Goal: Information Seeking & Learning: Find specific fact

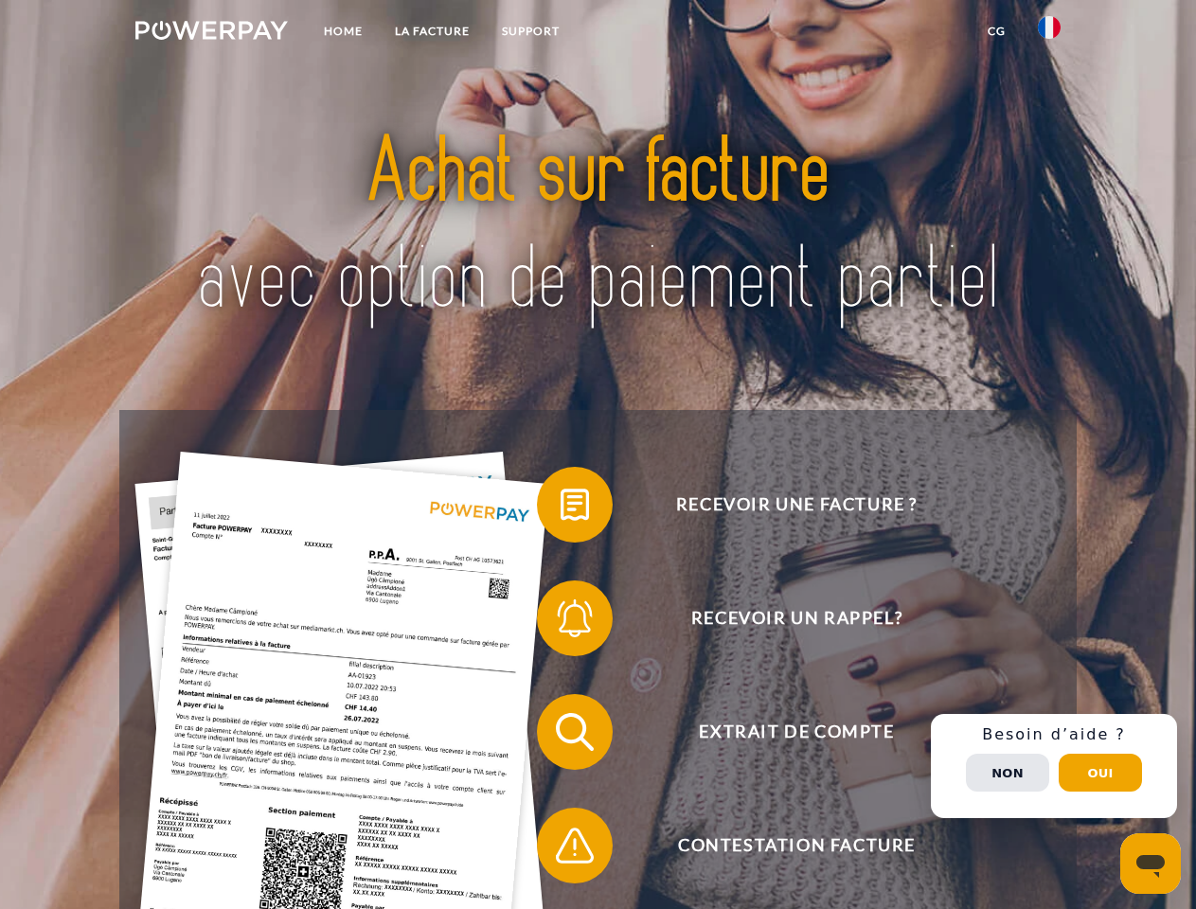
click at [211, 33] on img at bounding box center [211, 30] width 152 height 19
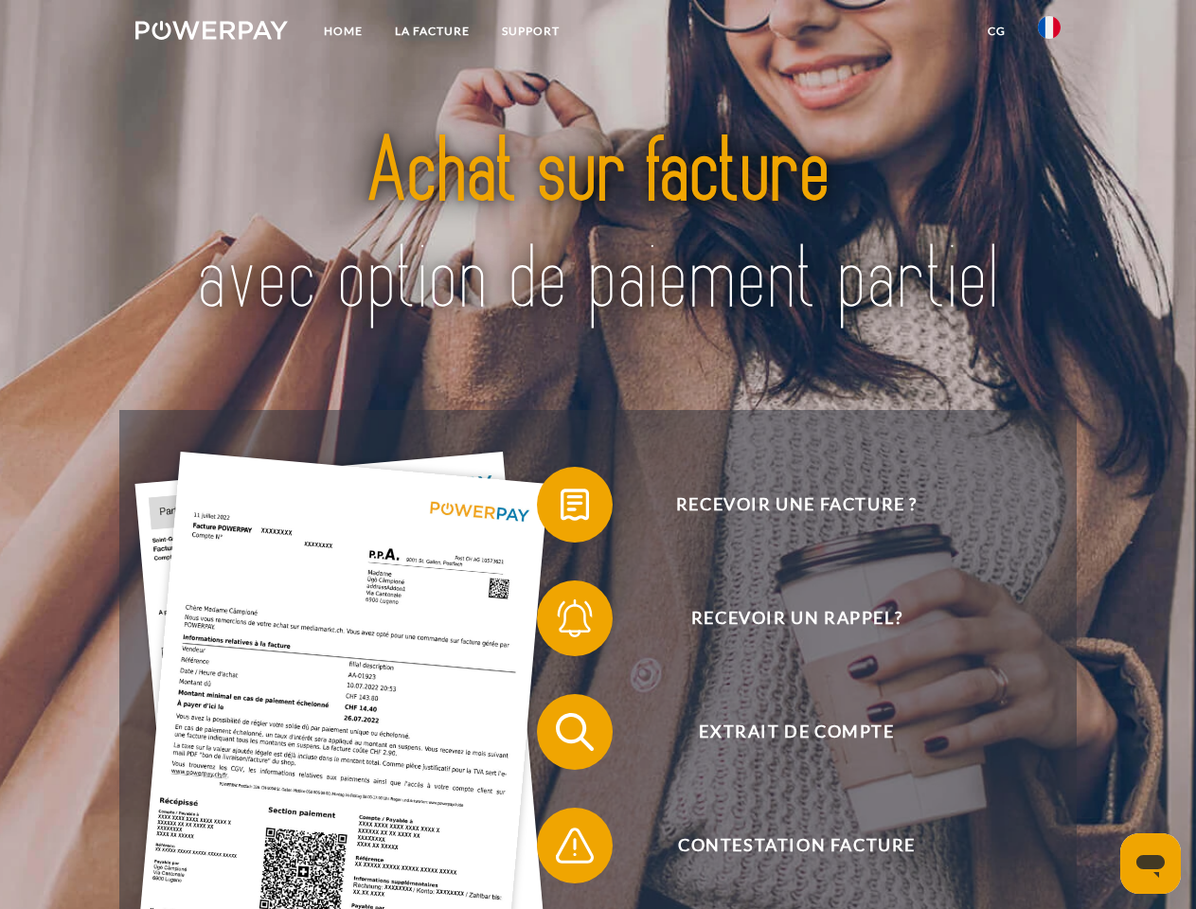
click at [1049, 33] on img at bounding box center [1049, 27] width 23 height 23
click at [996, 31] on link "CG" at bounding box center [996, 31] width 50 height 34
click at [561, 508] on span at bounding box center [546, 504] width 95 height 95
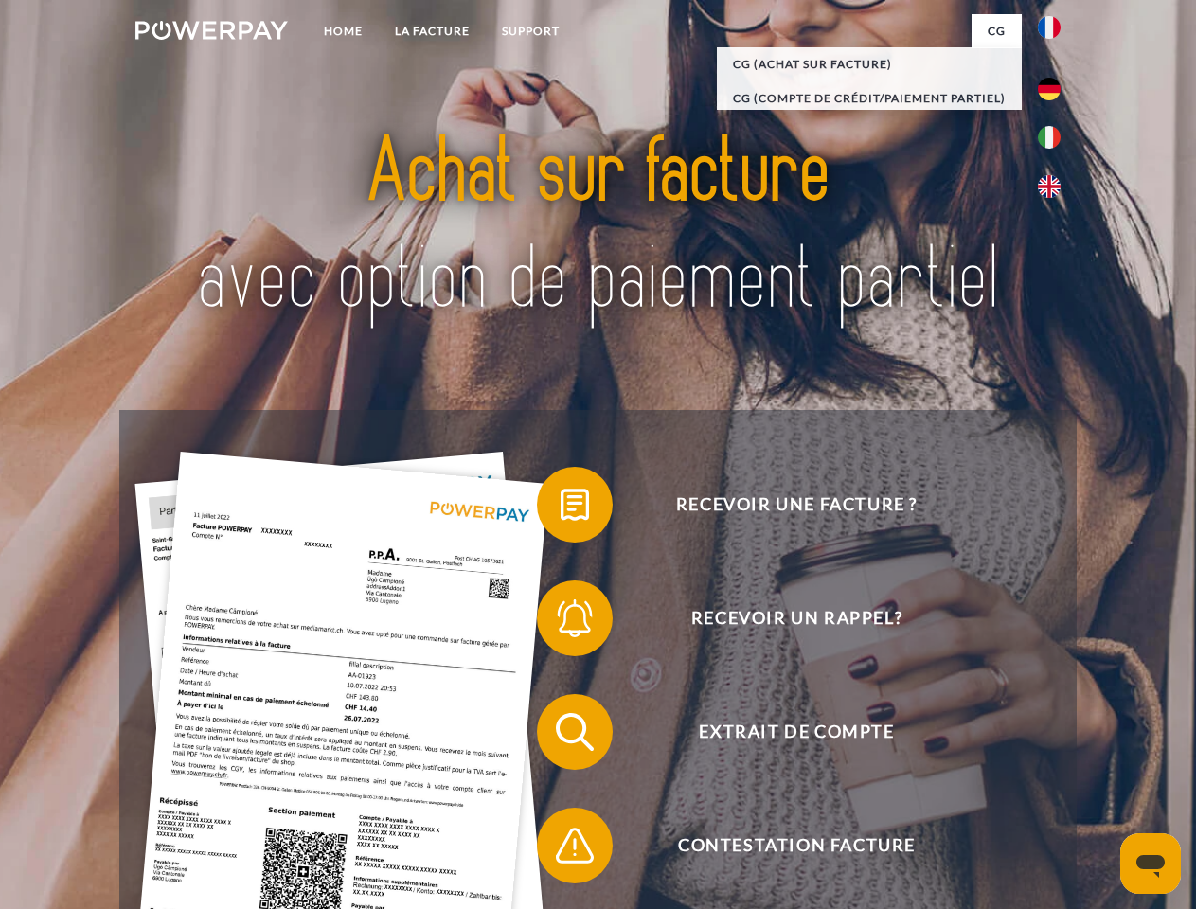
click at [561, 622] on div "Recevoir une facture ? Recevoir un rappel? Extrait de compte retour" at bounding box center [597, 788] width 956 height 757
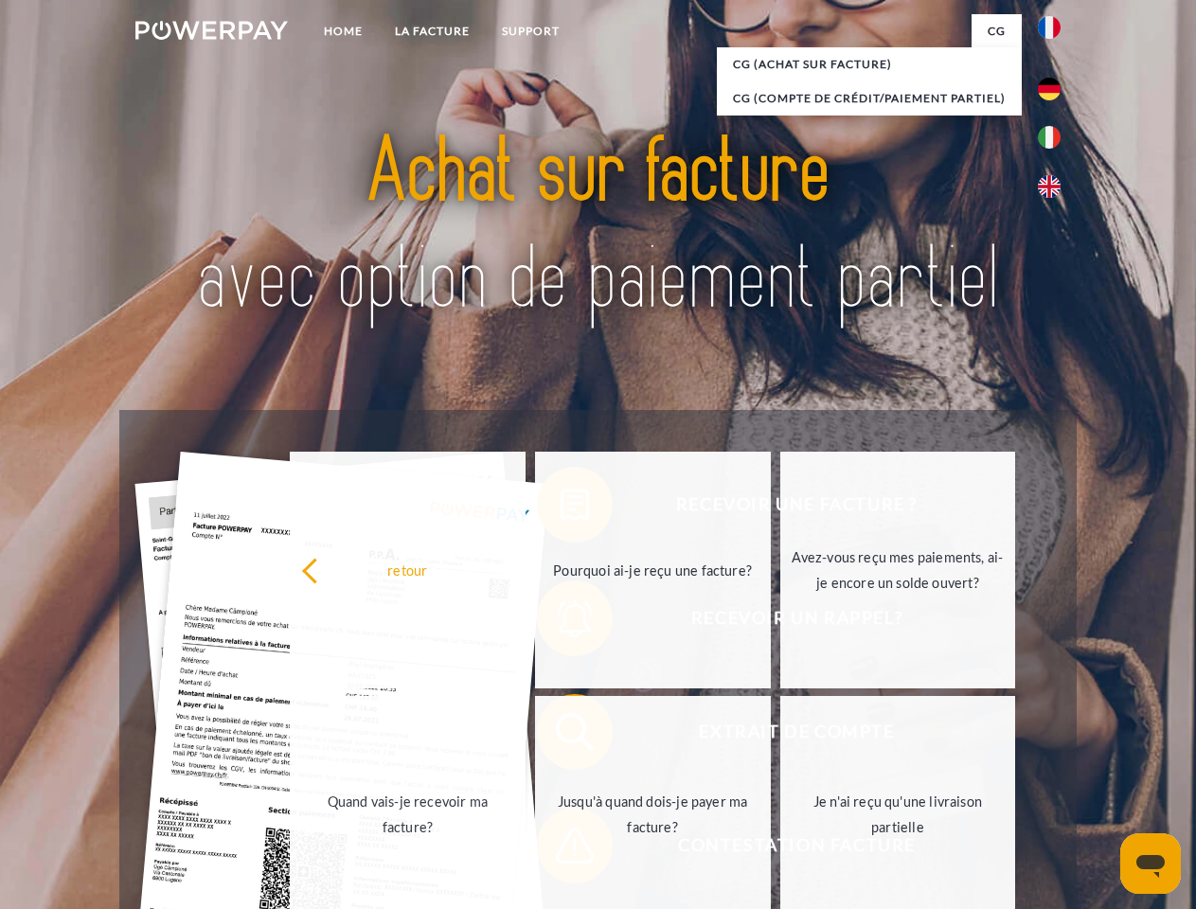
click at [561, 736] on link "Jusqu'à quand dois-je payer ma facture?" at bounding box center [653, 814] width 236 height 237
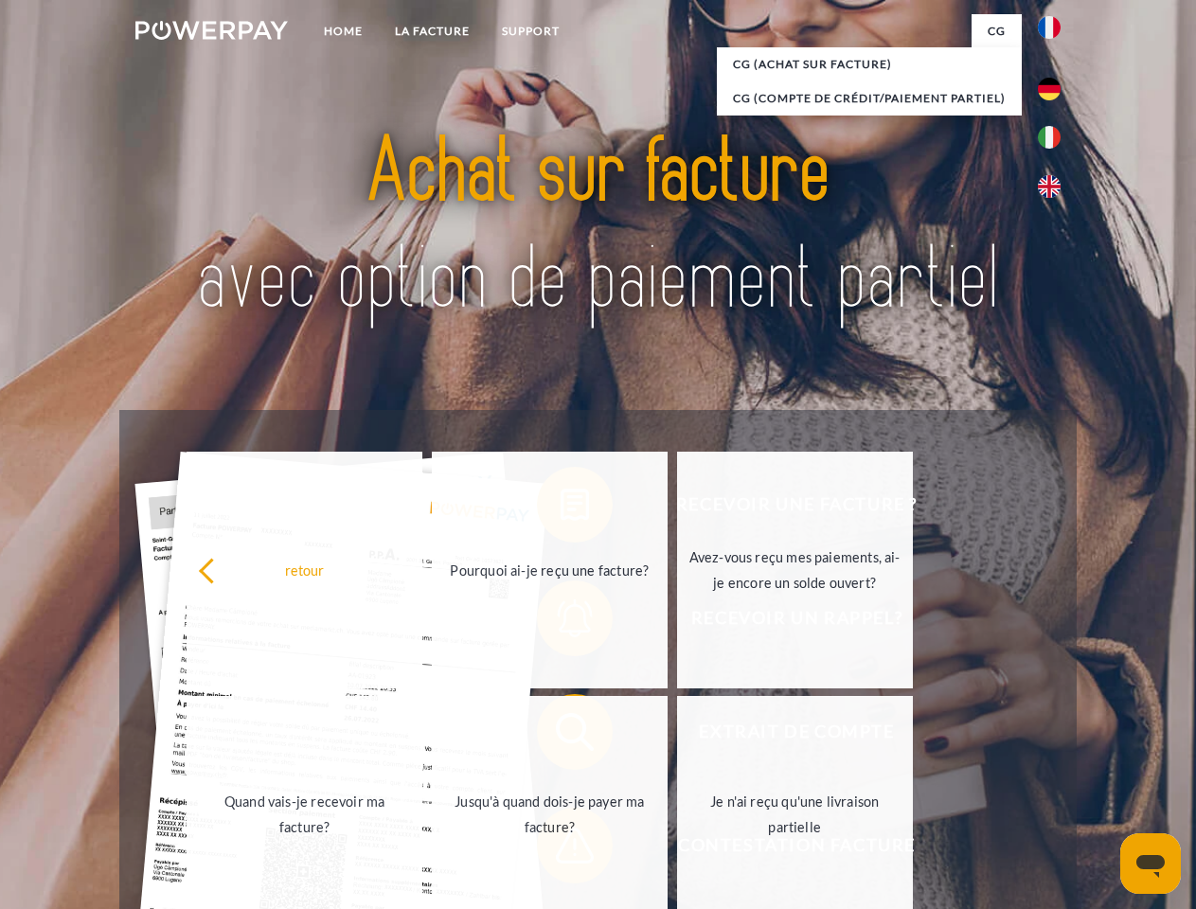
click at [561, 849] on span at bounding box center [546, 845] width 95 height 95
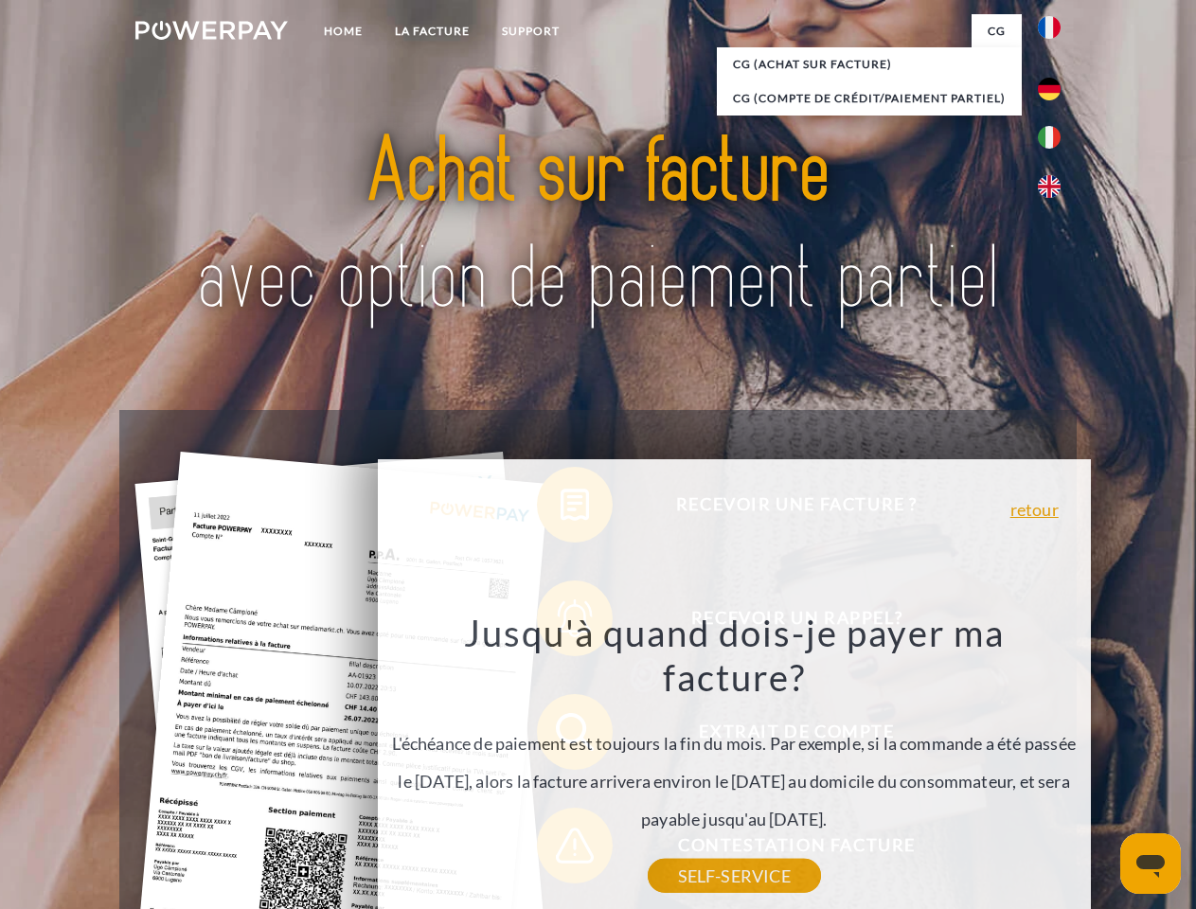
click at [1054, 766] on div "Recevoir une facture ? Recevoir un rappel? Extrait de compte retour" at bounding box center [597, 788] width 956 height 757
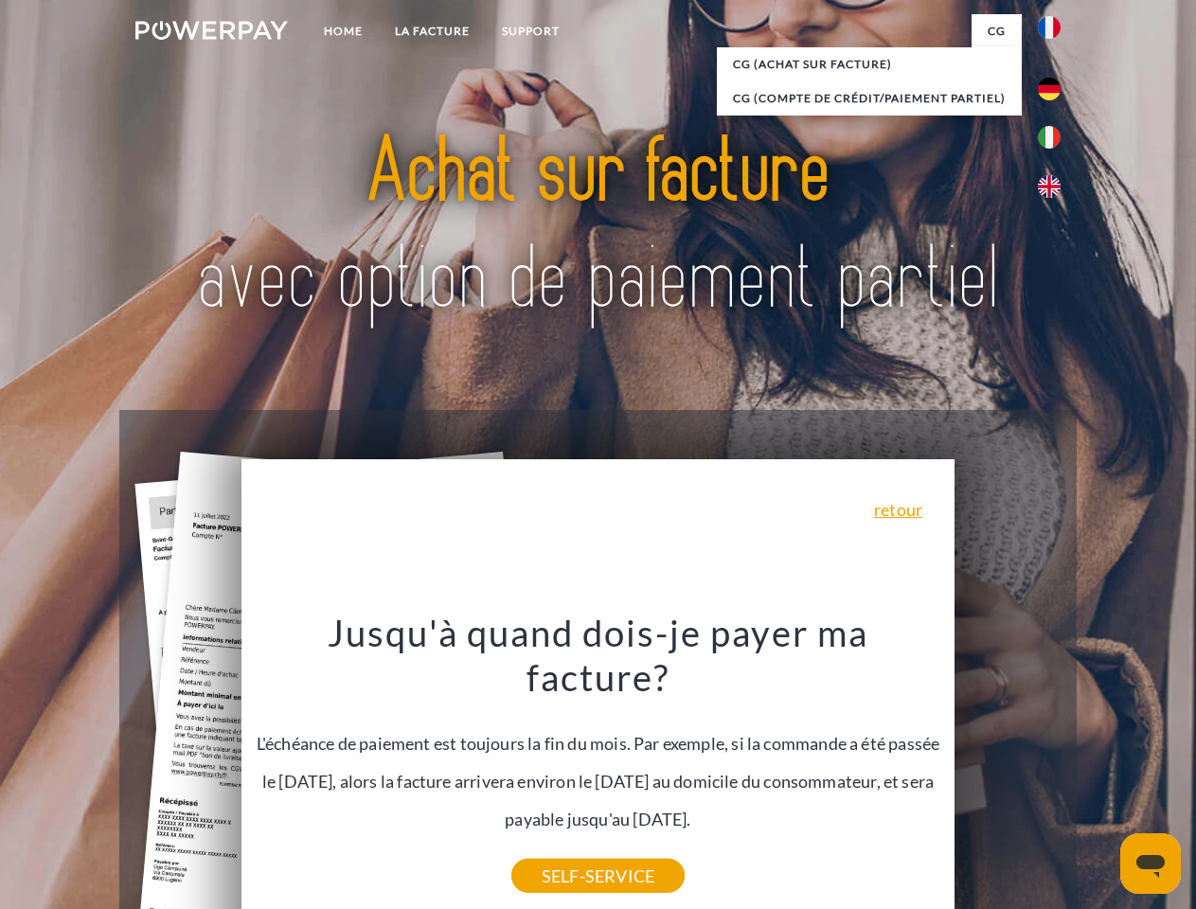
click at [1007, 770] on span "Extrait de compte" at bounding box center [796, 732] width 464 height 76
click at [1100, 773] on header "Home LA FACTURE Support" at bounding box center [598, 654] width 1196 height 1308
